Goal: Find specific page/section: Find specific page/section

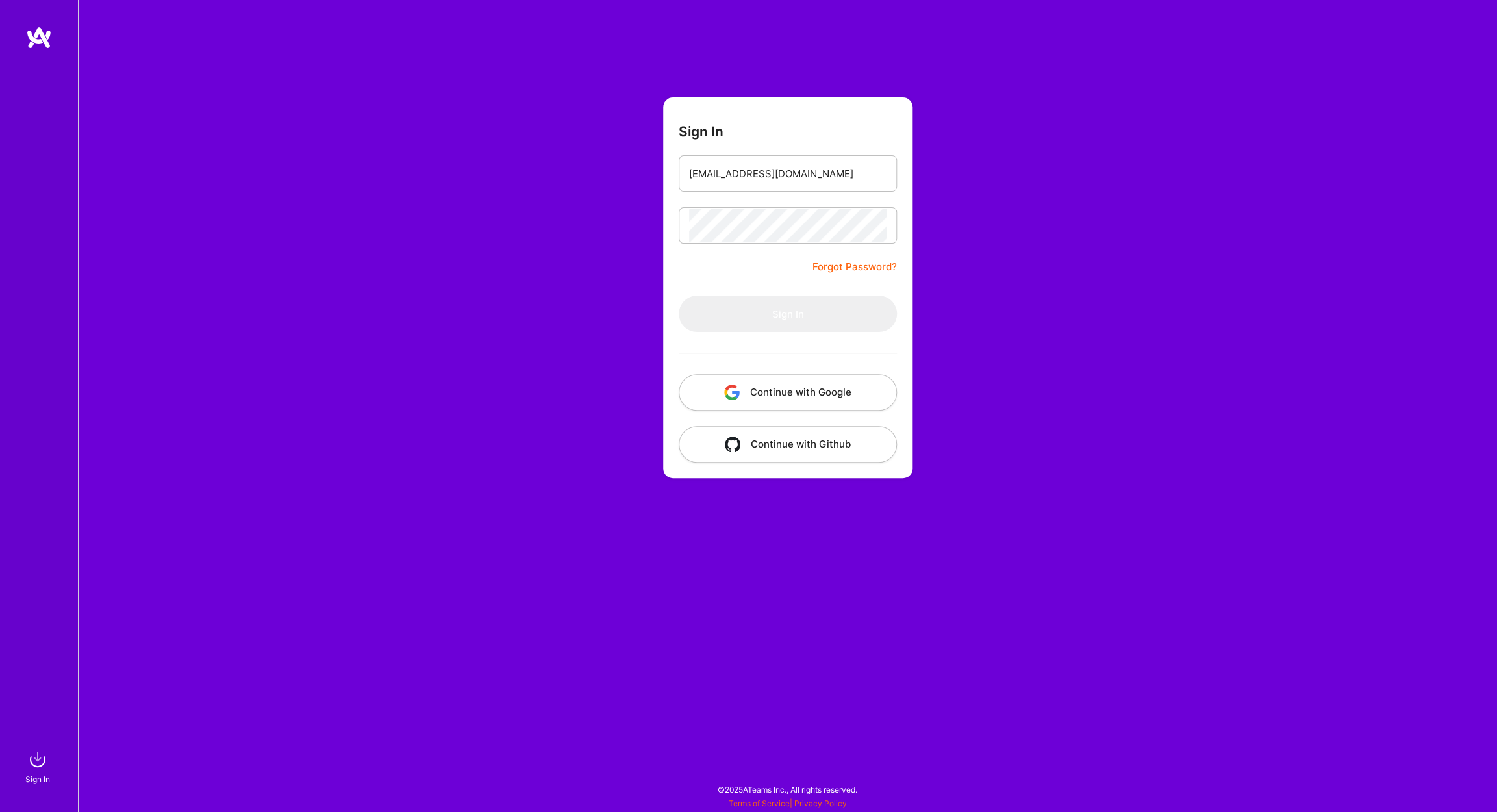
click at [41, 35] on img at bounding box center [39, 37] width 26 height 24
click at [812, 323] on button "Sign In" at bounding box center [788, 314] width 218 height 37
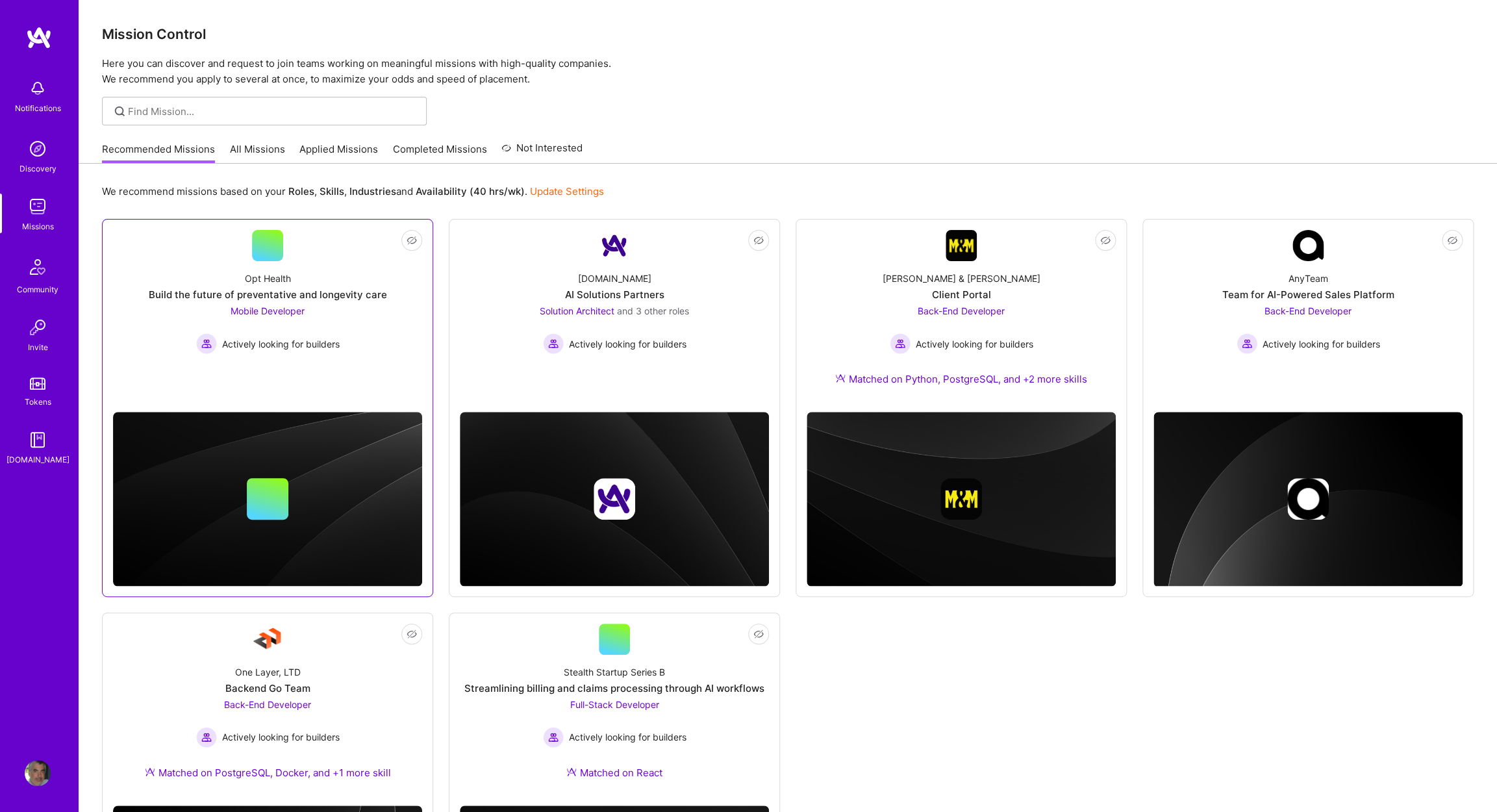
click at [261, 309] on span "Mobile Developer" at bounding box center [267, 311] width 74 height 11
